Goal: Find specific page/section

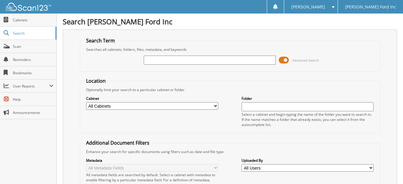
click at [149, 61] on input "text" at bounding box center [210, 60] width 132 height 9
type input "6161680"
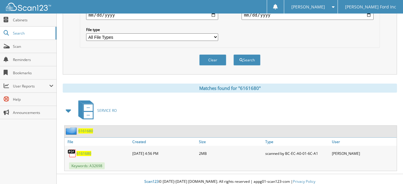
scroll to position [195, 0]
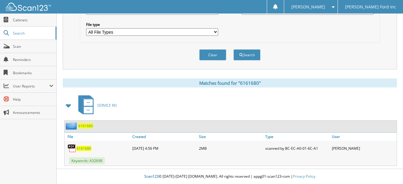
click at [84, 147] on span "6161680" at bounding box center [84, 148] width 15 height 5
